Goal: Register for event/course

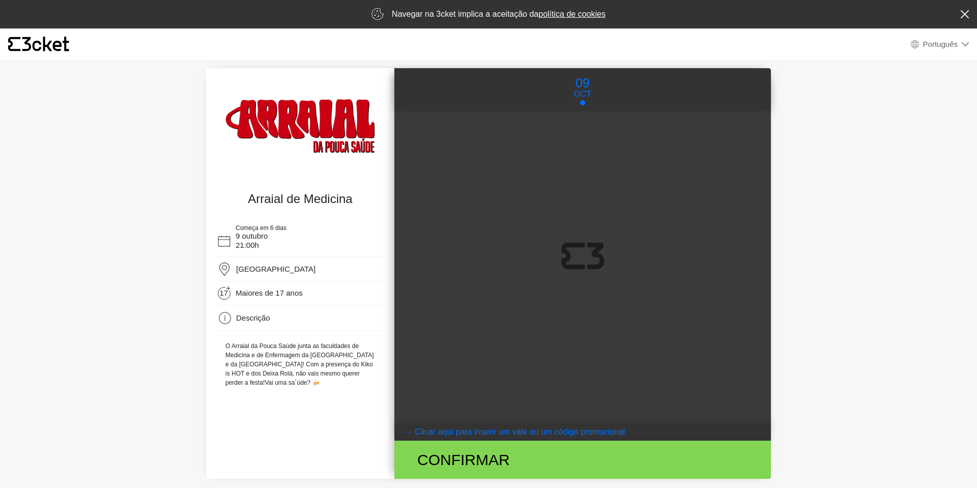
select select "pt_PT"
drag, startPoint x: 354, startPoint y: 205, endPoint x: 267, endPoint y: 194, distance: 87.6
click at [267, 194] on h4 "Arraial de Medicina" at bounding box center [300, 199] width 160 height 15
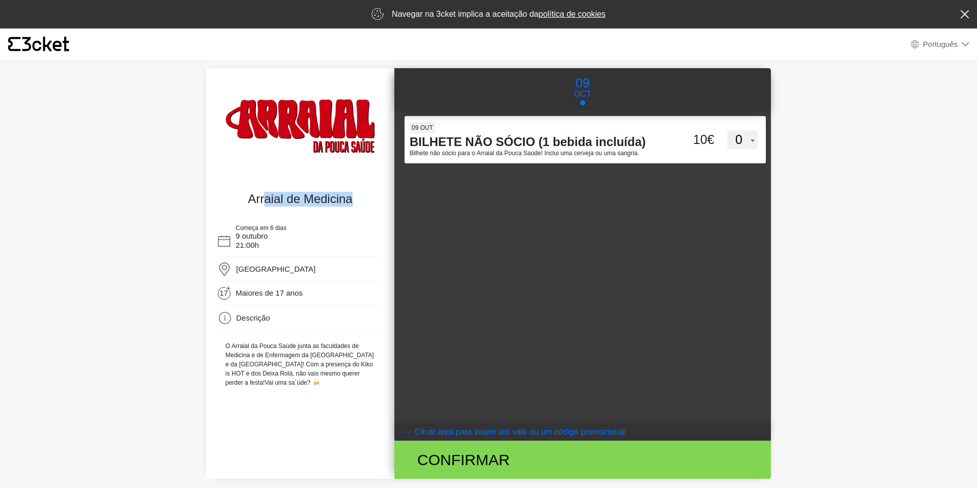
click at [267, 194] on h4 "Arraial de Medicina" at bounding box center [300, 199] width 160 height 15
click at [292, 195] on h4 "Arraial de Medicina" at bounding box center [300, 199] width 160 height 15
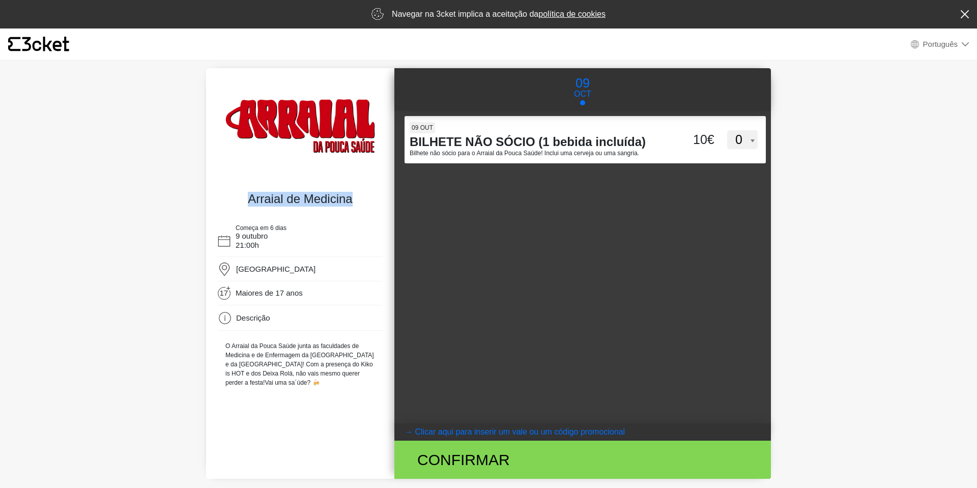
click at [292, 195] on h4 "Arraial de Medicina" at bounding box center [300, 199] width 160 height 15
click at [314, 199] on h4 "Arraial de Medicina" at bounding box center [300, 199] width 160 height 15
click at [339, 201] on h4 "Arraial de Medicina" at bounding box center [300, 199] width 160 height 15
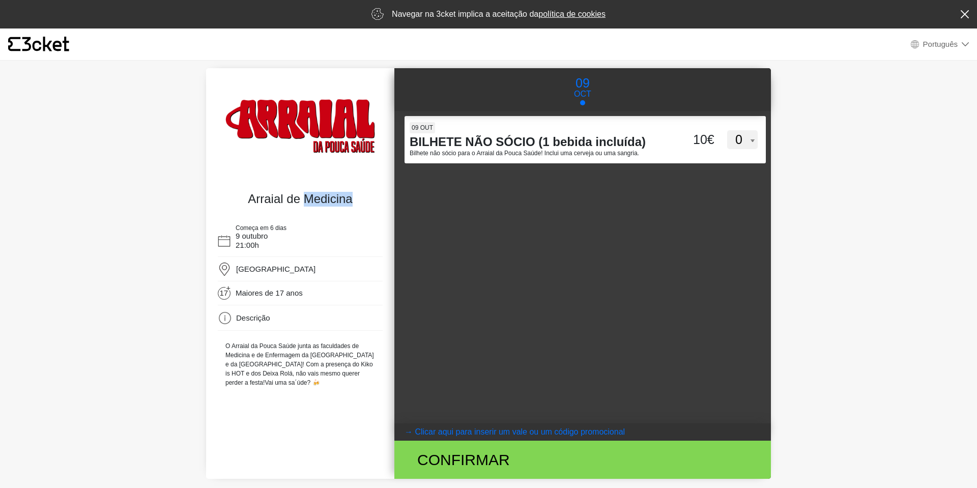
click at [339, 201] on h4 "Arraial de Medicina" at bounding box center [300, 199] width 160 height 15
click at [350, 200] on h4 "Arraial de Medicina" at bounding box center [300, 199] width 160 height 15
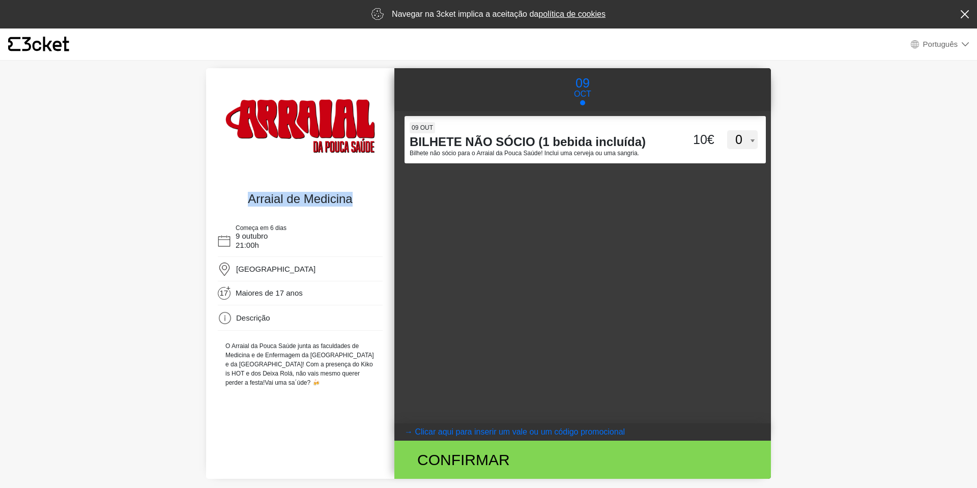
click at [356, 201] on h4 "Arraial de Medicina" at bounding box center [300, 199] width 160 height 15
click at [326, 226] on div "Começa em 6 dias [DATE] 21:00h" at bounding box center [300, 239] width 165 height 35
